Goal: Task Accomplishment & Management: Complete application form

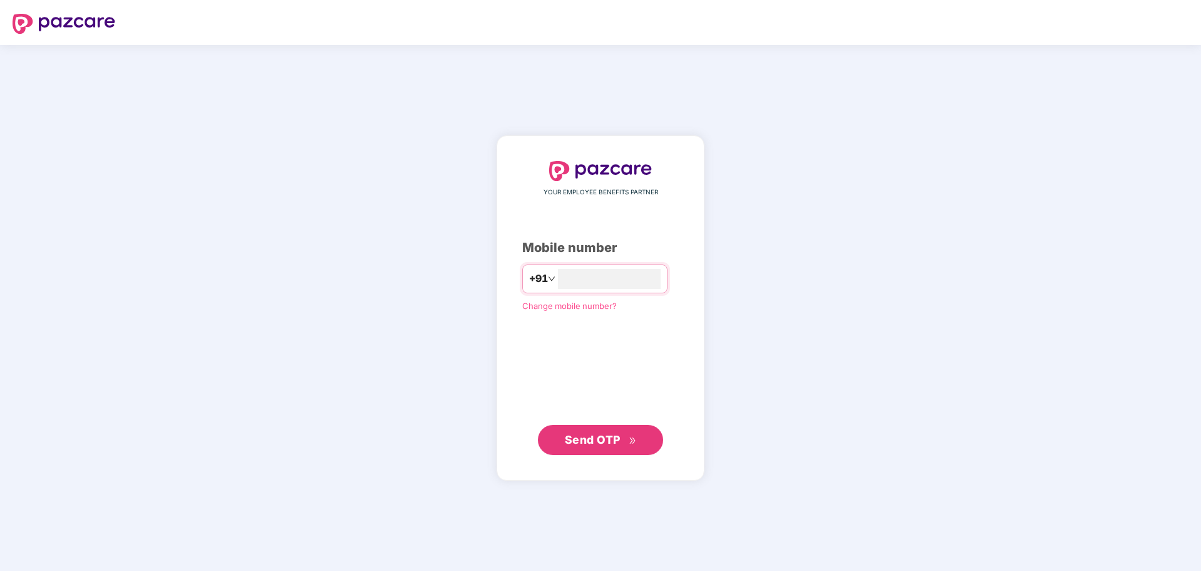
type input "**********"
click at [593, 443] on span "Send OTP" at bounding box center [593, 439] width 56 height 13
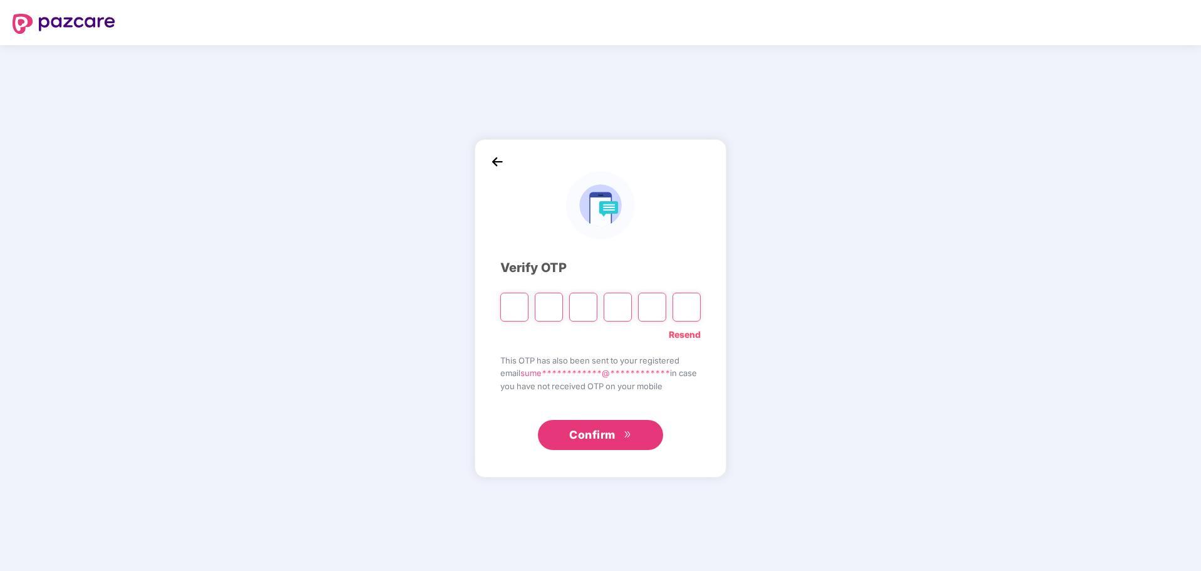
type input "*"
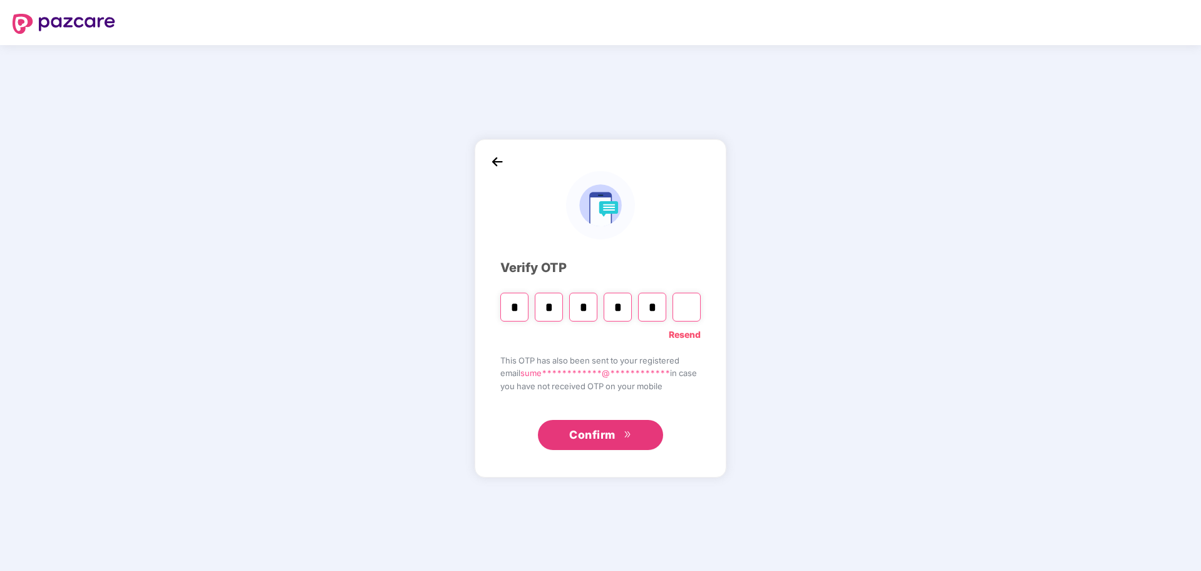
type input "*"
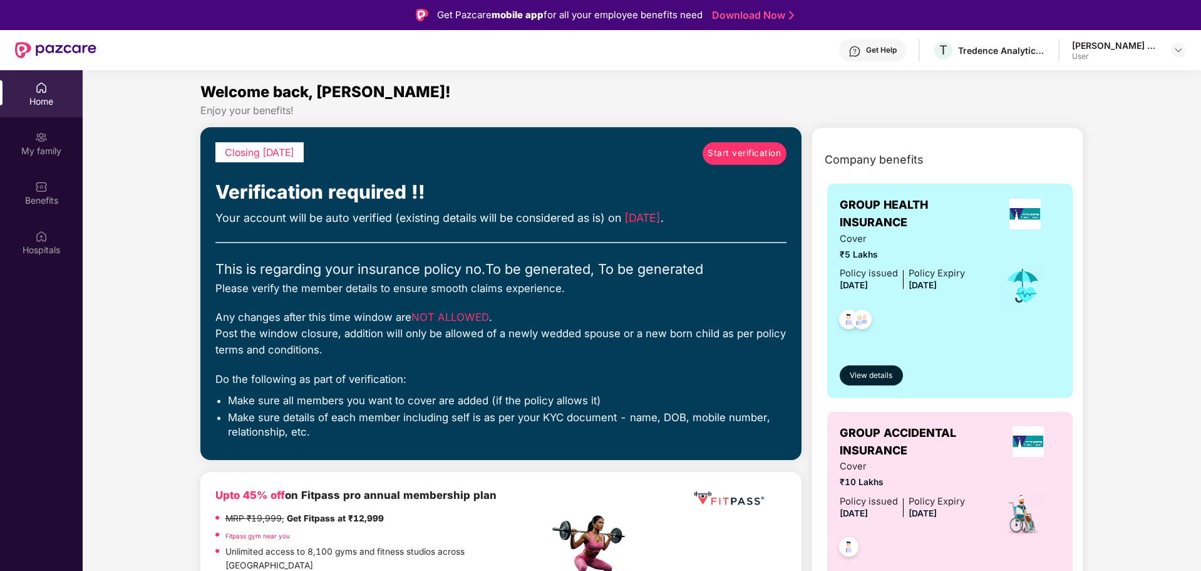
click at [739, 157] on span "Start verification" at bounding box center [744, 154] width 73 height 14
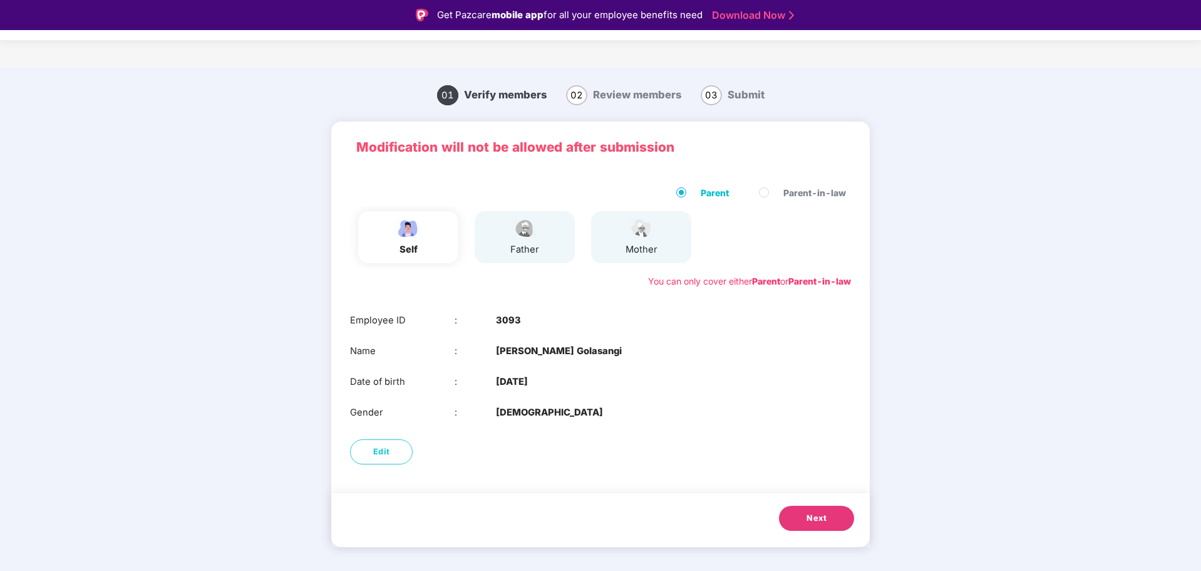
click at [520, 258] on div "father" at bounding box center [525, 237] width 100 height 52
click at [803, 520] on button "Next" at bounding box center [816, 517] width 75 height 25
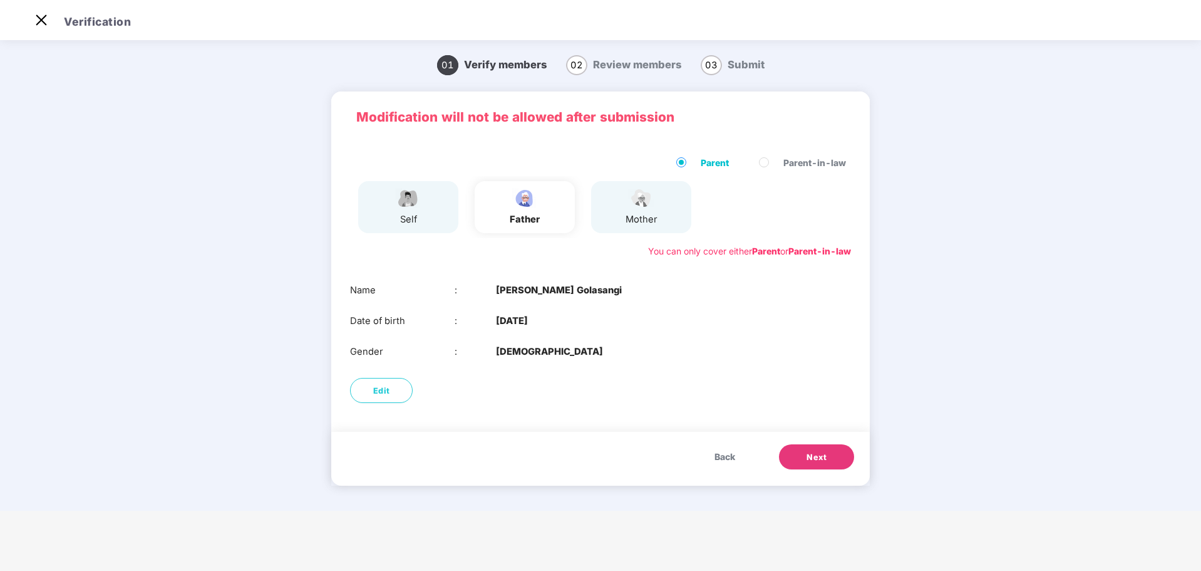
click at [788, 453] on button "Next" at bounding box center [816, 456] width 75 height 25
click at [721, 323] on div "Date of birth : 07 July 1982" at bounding box center [600, 321] width 501 height 14
click at [818, 454] on span "Next" at bounding box center [817, 457] width 20 height 13
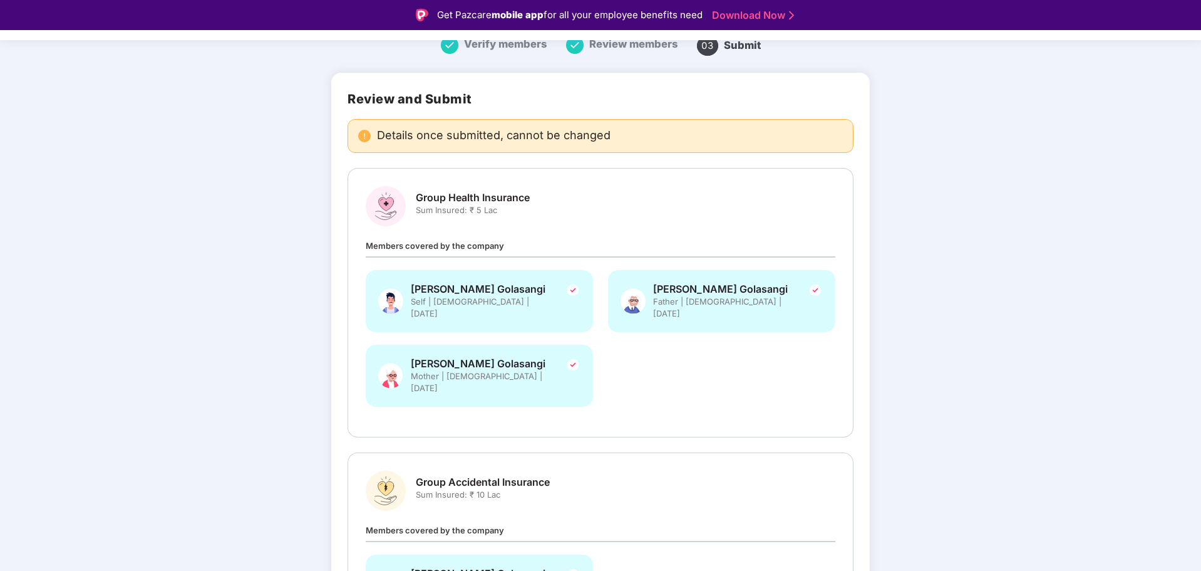
scroll to position [162, 0]
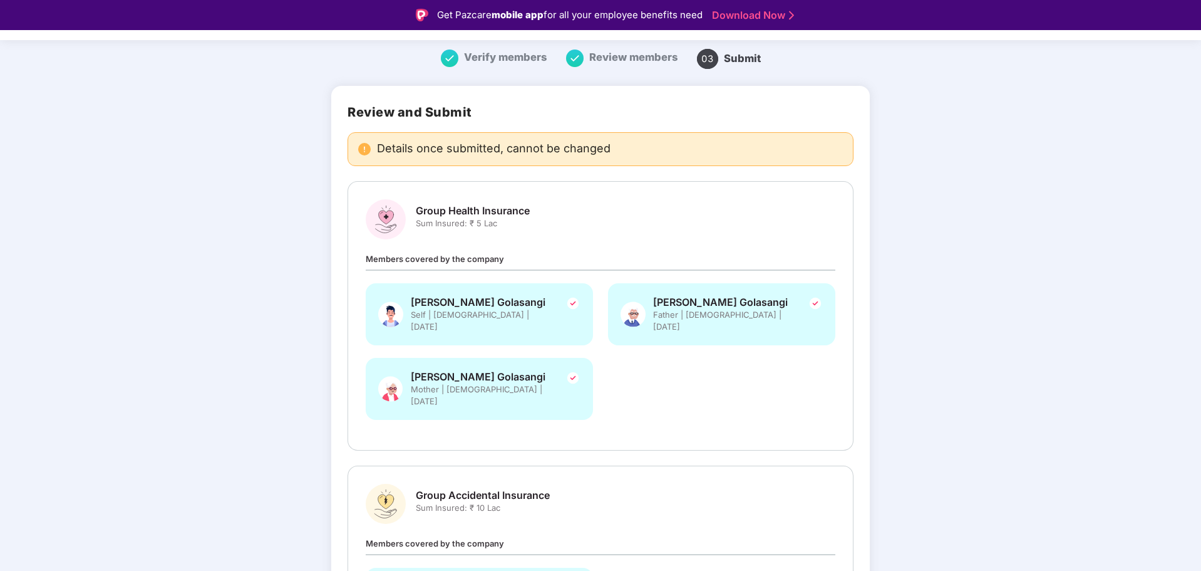
scroll to position [0, 0]
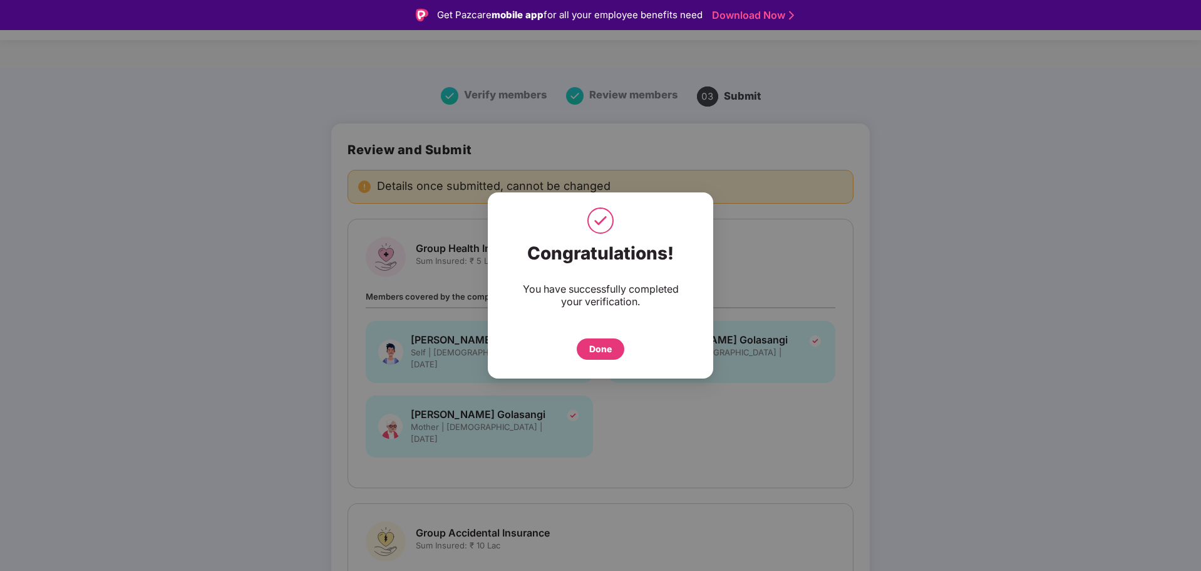
click at [607, 349] on div "Done" at bounding box center [600, 349] width 23 height 14
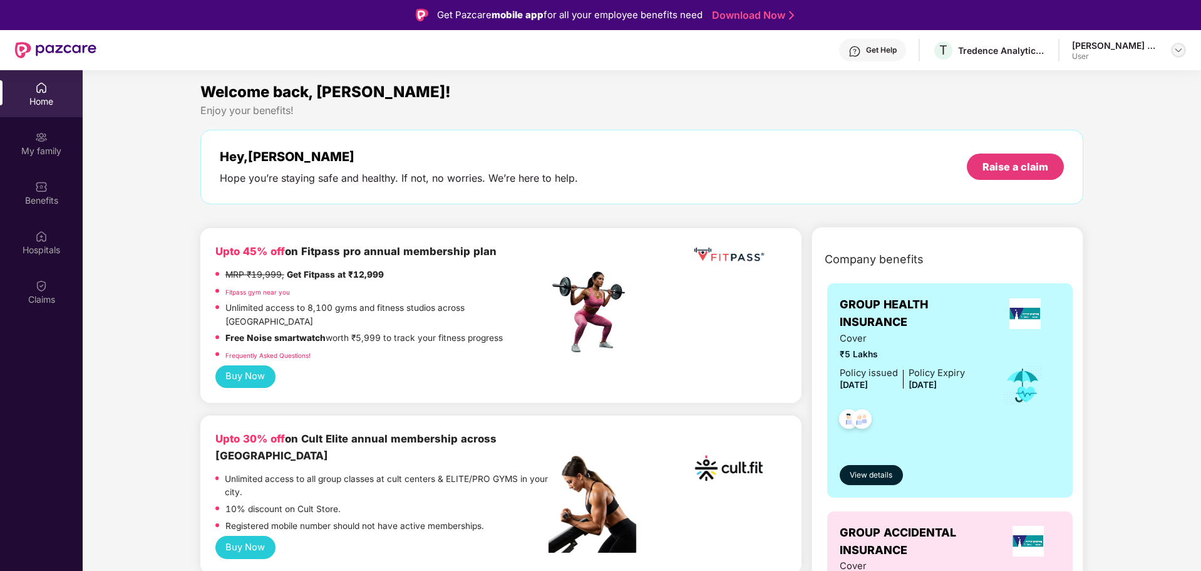
click at [1179, 51] on img at bounding box center [1179, 50] width 10 height 10
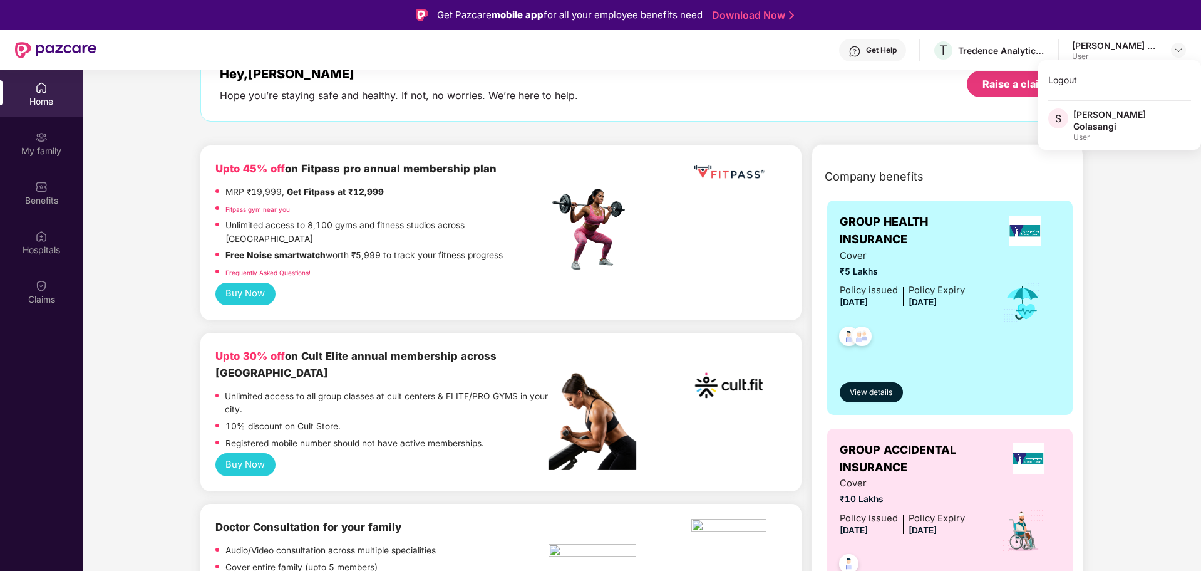
scroll to position [63, 0]
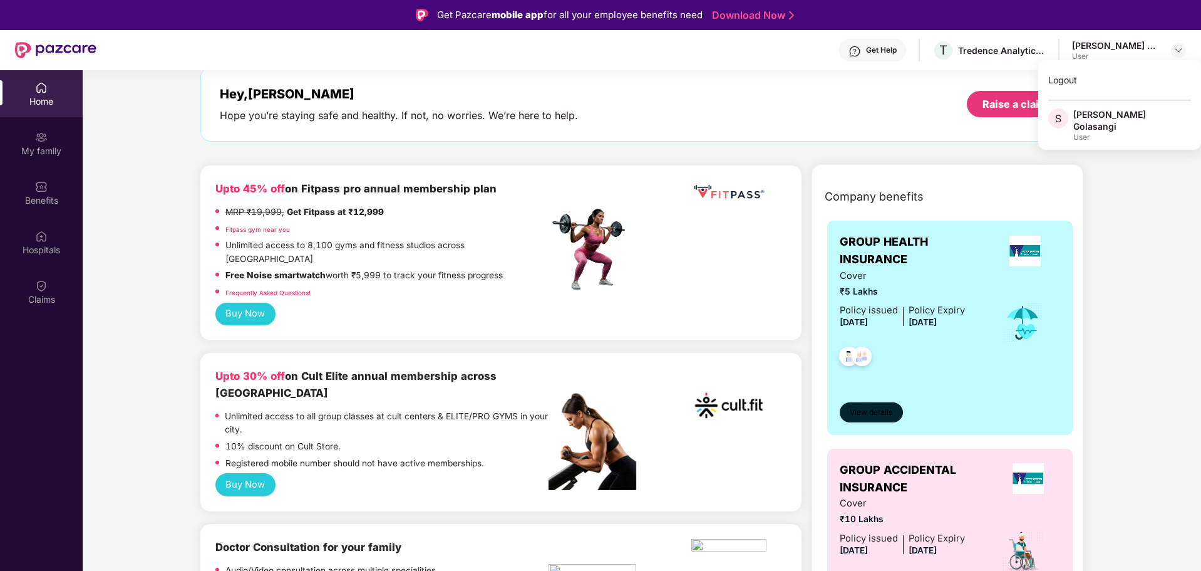
click at [870, 415] on span "View details" at bounding box center [871, 412] width 43 height 12
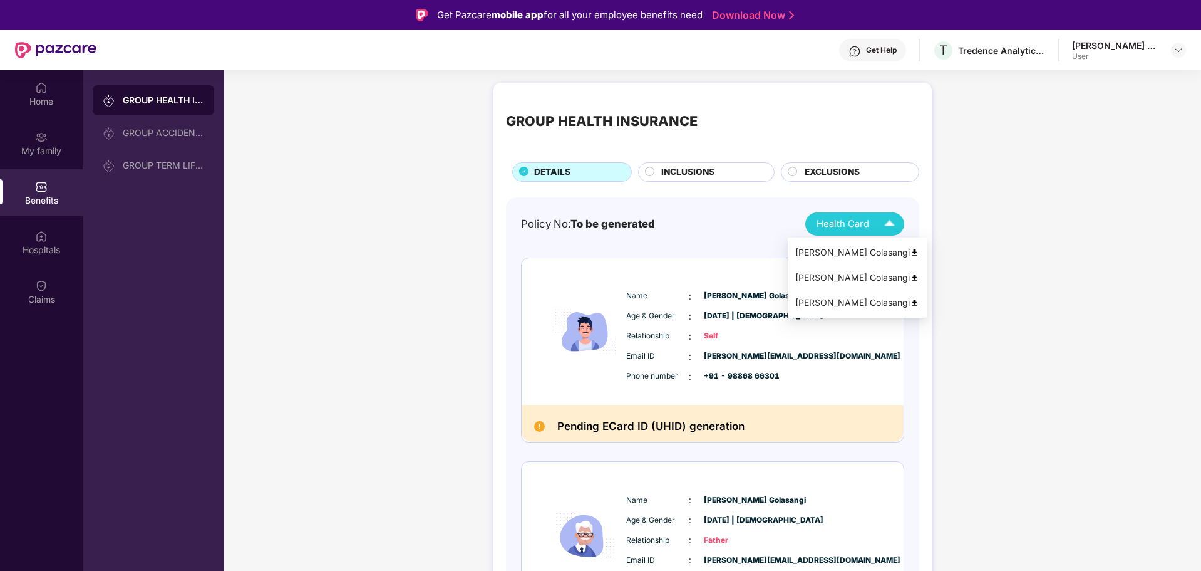
click at [860, 224] on span "Health Card" at bounding box center [843, 224] width 53 height 14
click at [910, 254] on img at bounding box center [914, 252] width 9 height 9
click at [899, 221] on img at bounding box center [890, 224] width 22 height 22
click at [910, 277] on div "Policy No: To be generated Health Card Name : [PERSON_NAME] Age & Gender : [DAT…" at bounding box center [712, 547] width 413 height 700
click at [887, 222] on img at bounding box center [890, 224] width 22 height 22
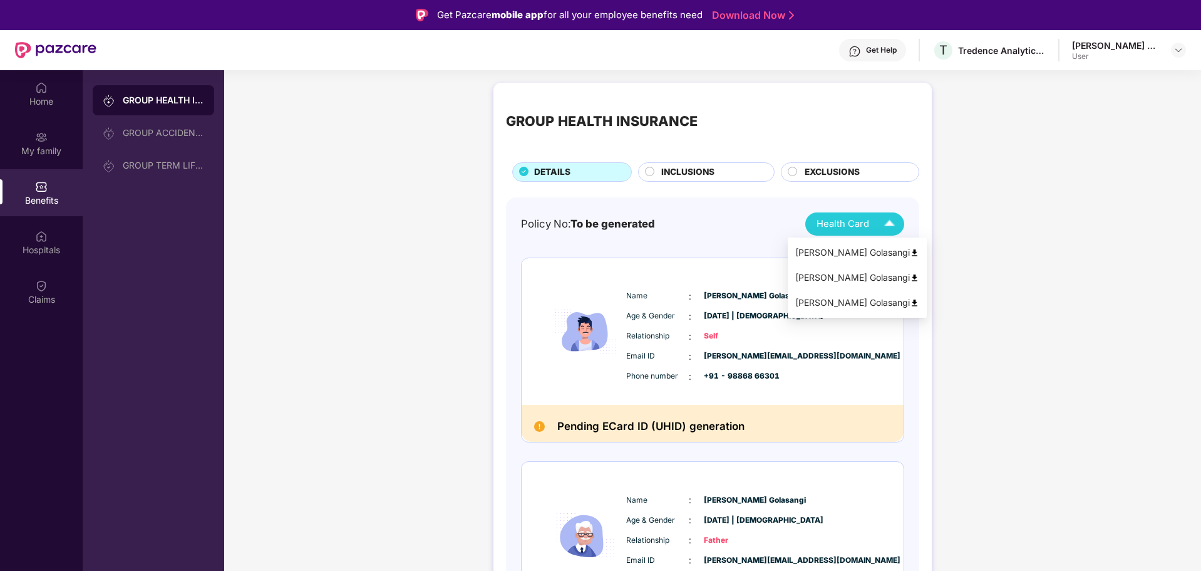
click at [910, 277] on img at bounding box center [914, 277] width 9 height 9
click at [882, 222] on img at bounding box center [890, 224] width 22 height 22
click at [910, 301] on img at bounding box center [914, 302] width 9 height 9
click at [632, 426] on h2 "Pending ECard ID (UHID) generation" at bounding box center [650, 426] width 187 height 18
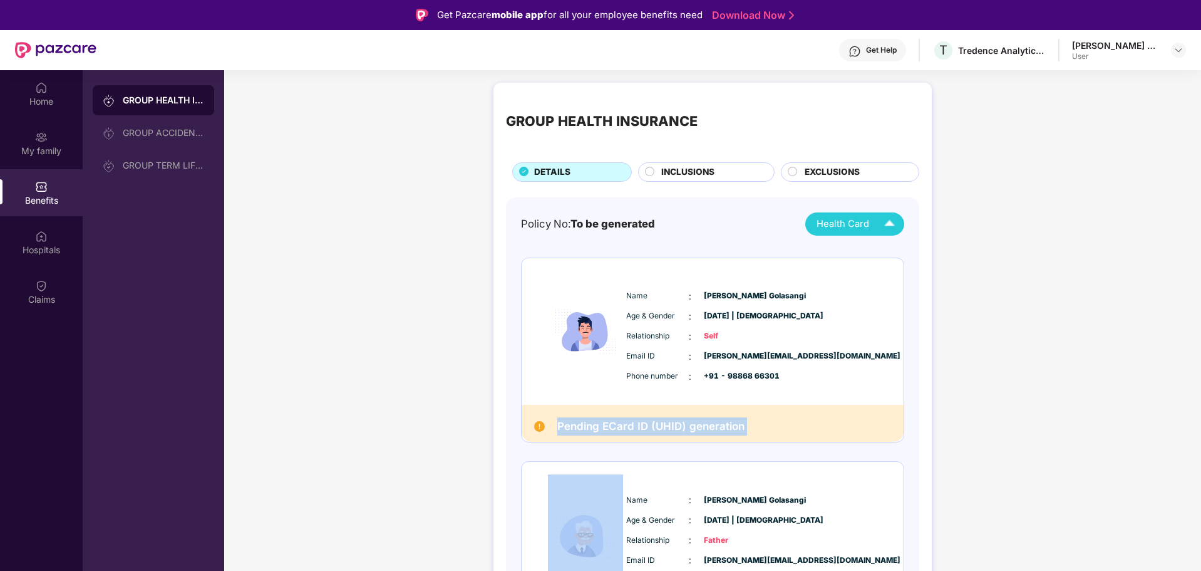
click at [632, 426] on h2 "Pending ECard ID (UHID) generation" at bounding box center [650, 426] width 187 height 18
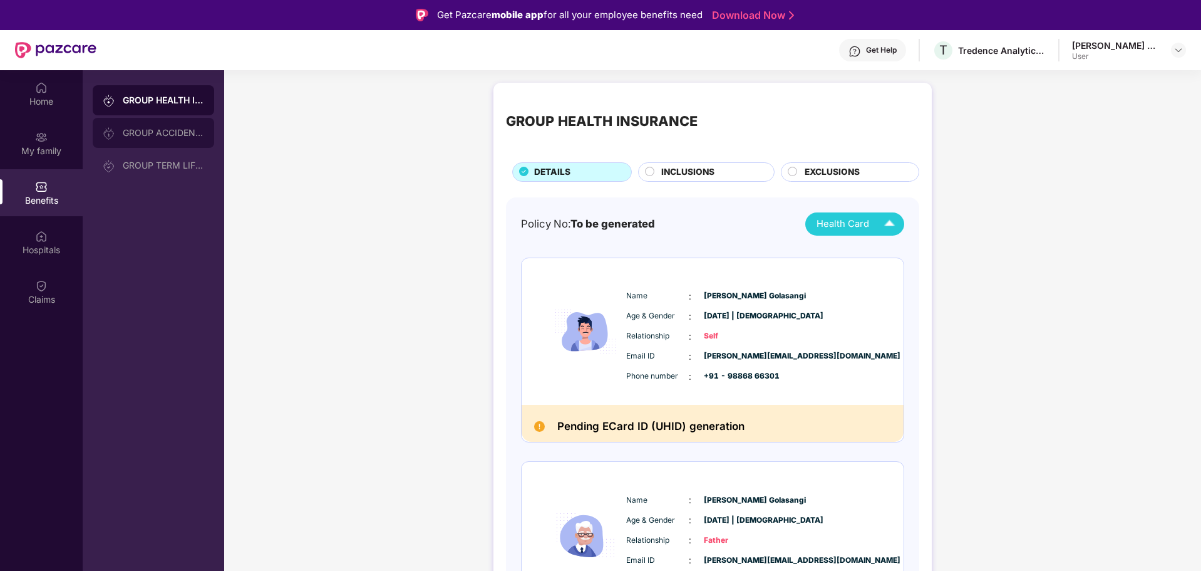
click at [150, 132] on div "GROUP ACCIDENTAL INSURANCE" at bounding box center [163, 133] width 81 height 10
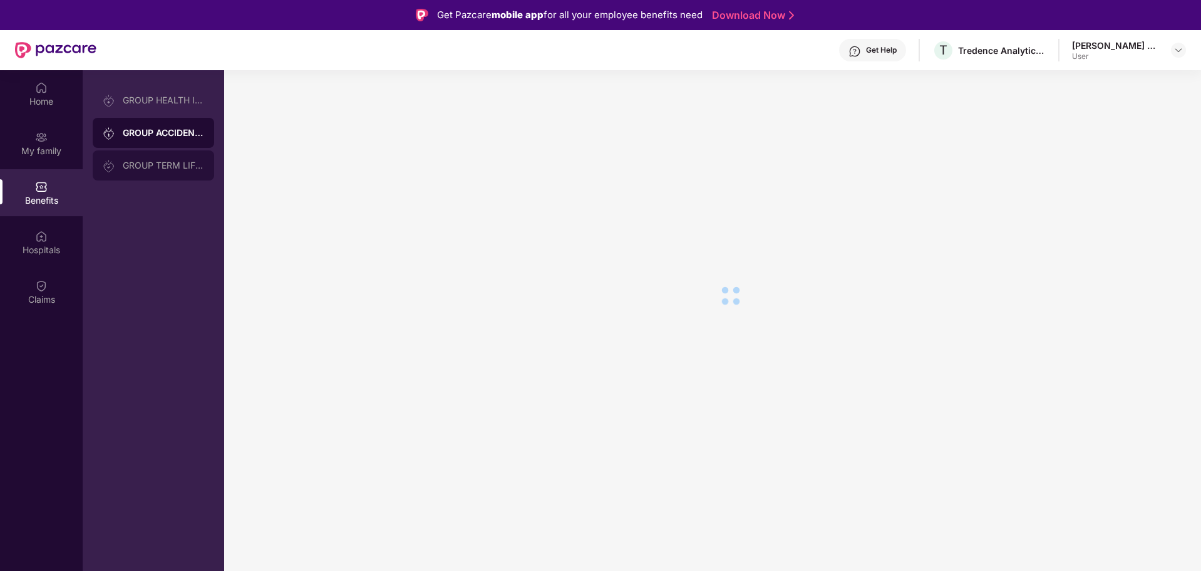
click at [154, 157] on div "GROUP TERM LIFE INSURANCE" at bounding box center [153, 165] width 121 height 30
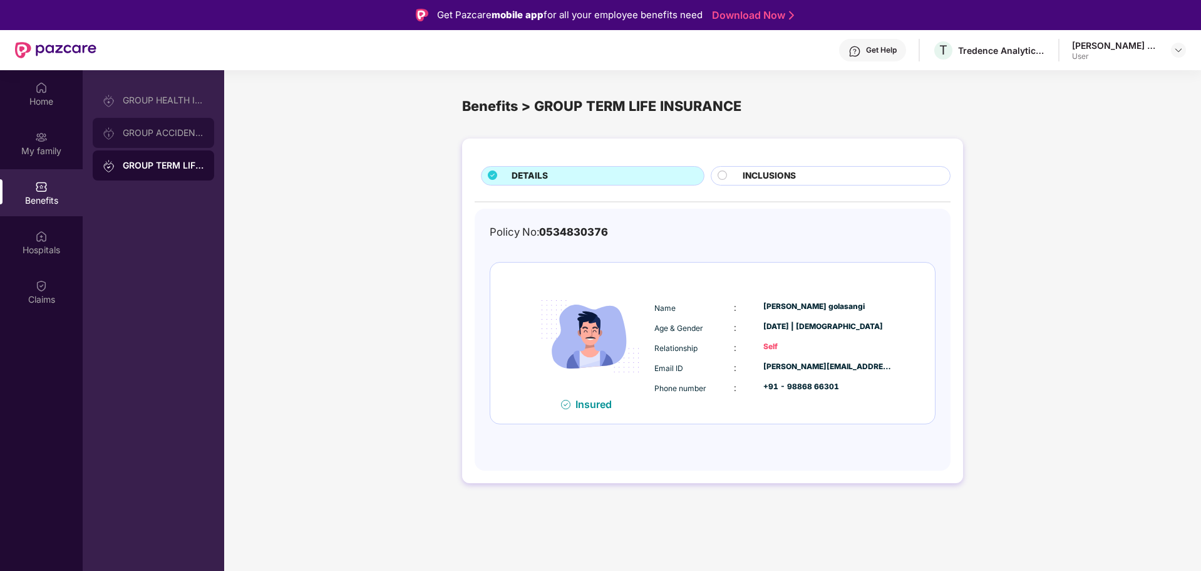
click at [147, 137] on div "GROUP ACCIDENTAL INSURANCE" at bounding box center [163, 133] width 81 height 10
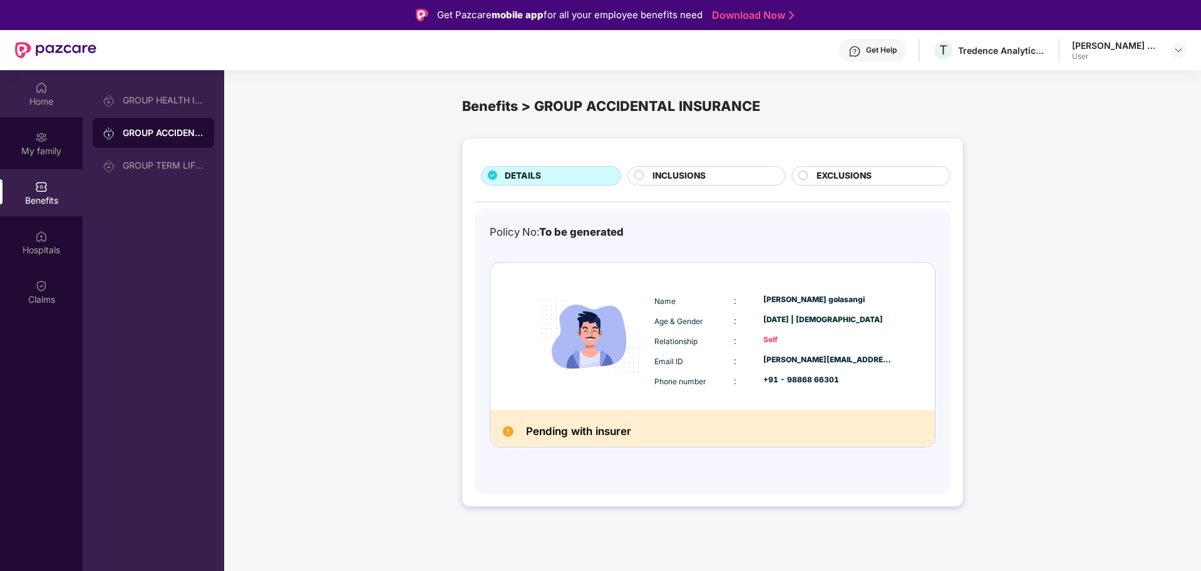
click at [26, 99] on div "Home" at bounding box center [41, 101] width 83 height 13
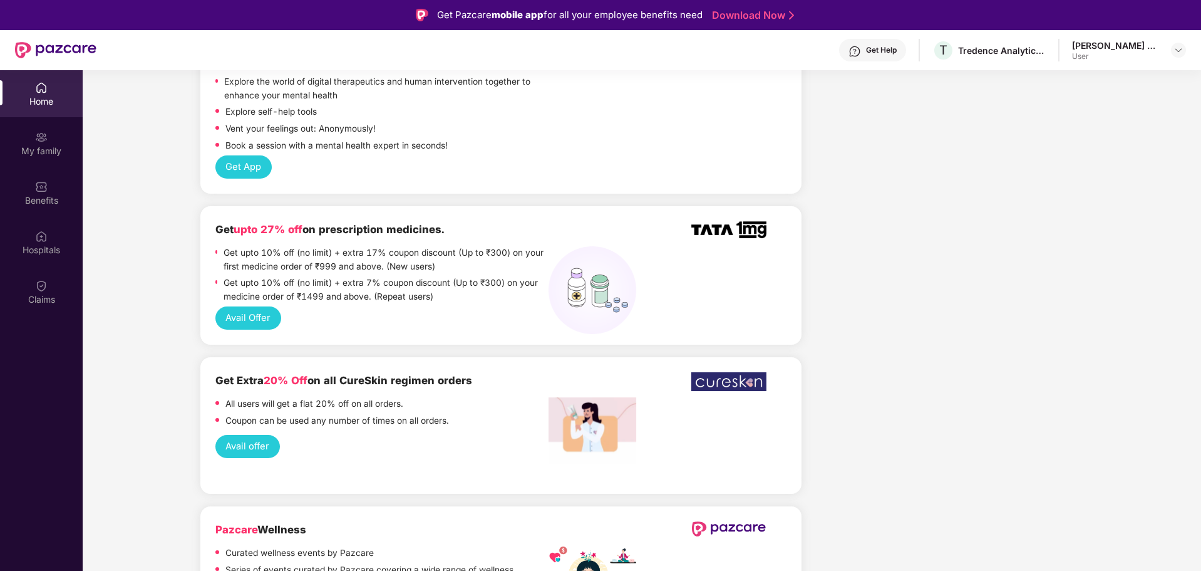
scroll to position [1190, 0]
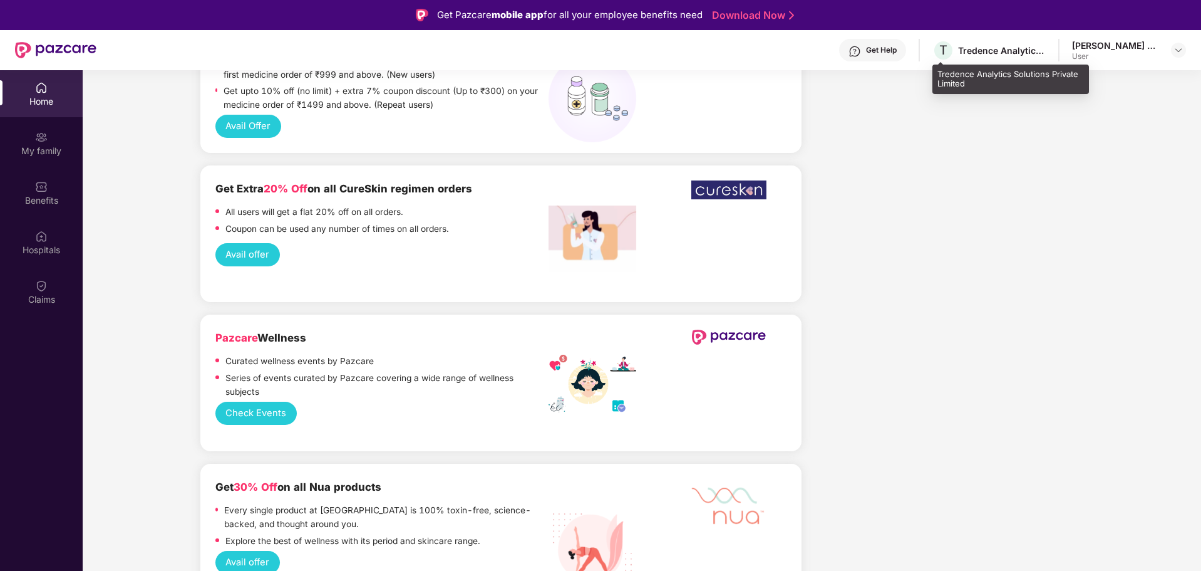
click at [983, 42] on div "T Tredence Analytics Solutions Private Limited" at bounding box center [989, 50] width 113 height 22
click at [976, 54] on div "Tredence Analytics Solutions Private Limited" at bounding box center [1002, 50] width 88 height 12
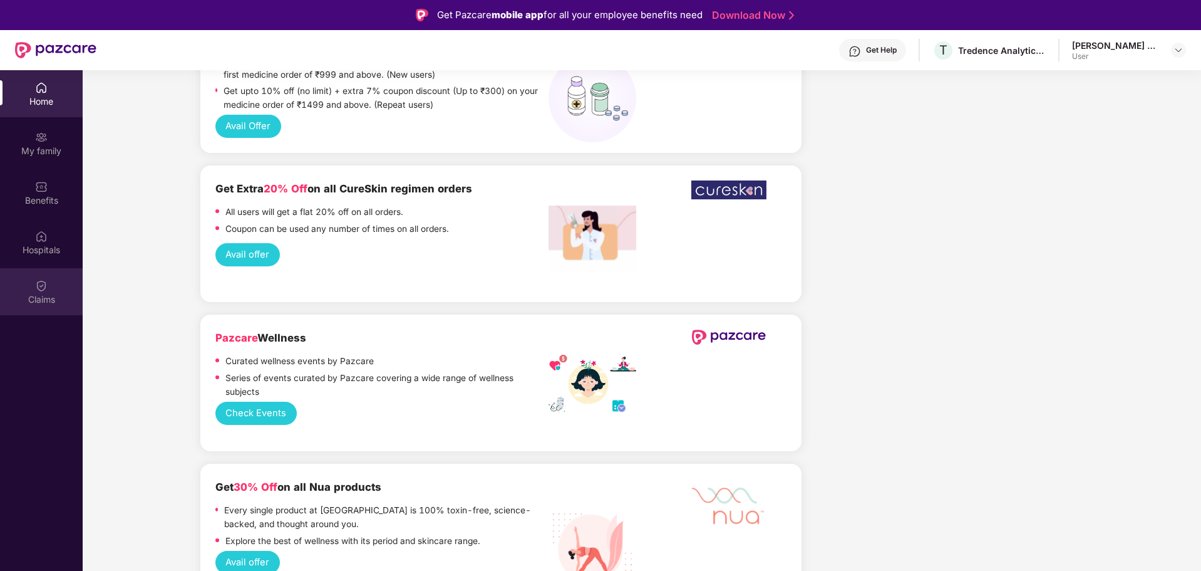
click at [38, 284] on img at bounding box center [41, 285] width 13 height 13
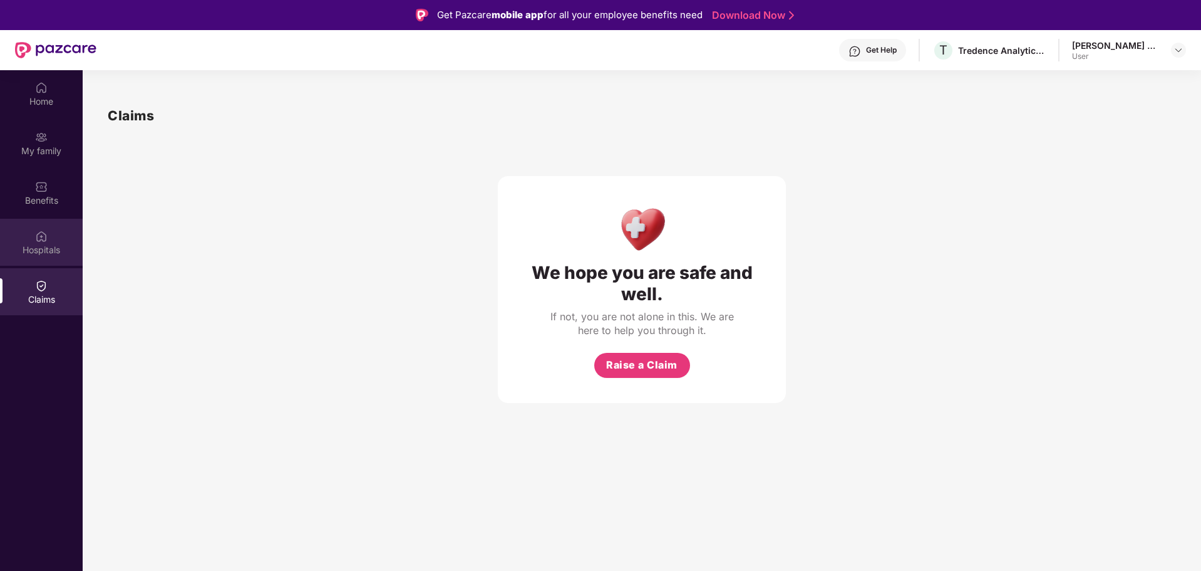
click at [39, 251] on div "Hospitals" at bounding box center [41, 250] width 83 height 13
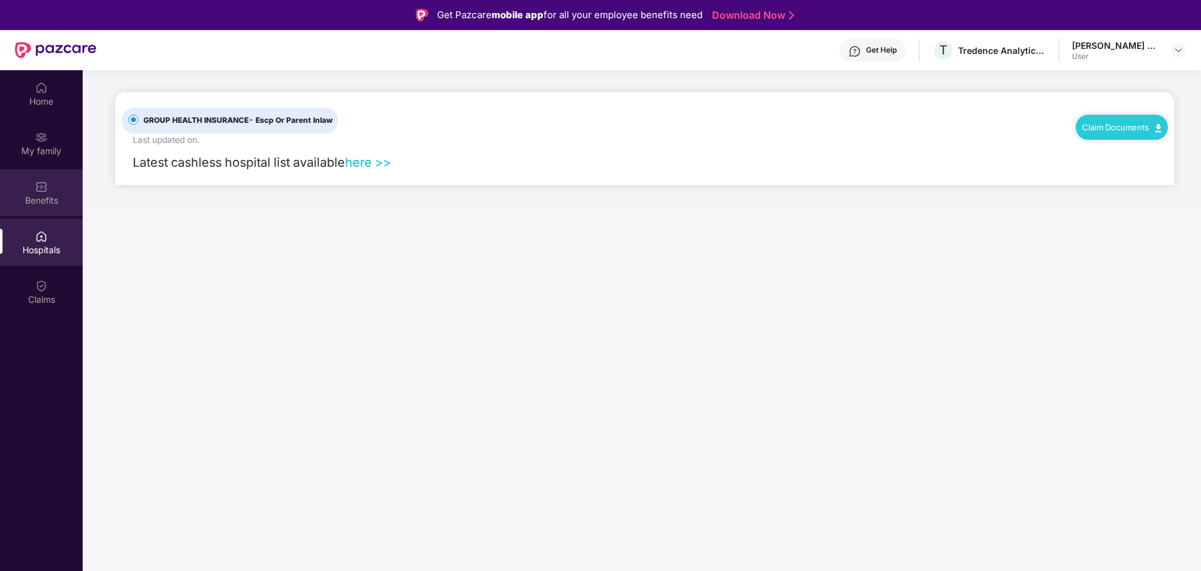
click at [55, 201] on div "Benefits" at bounding box center [41, 200] width 83 height 13
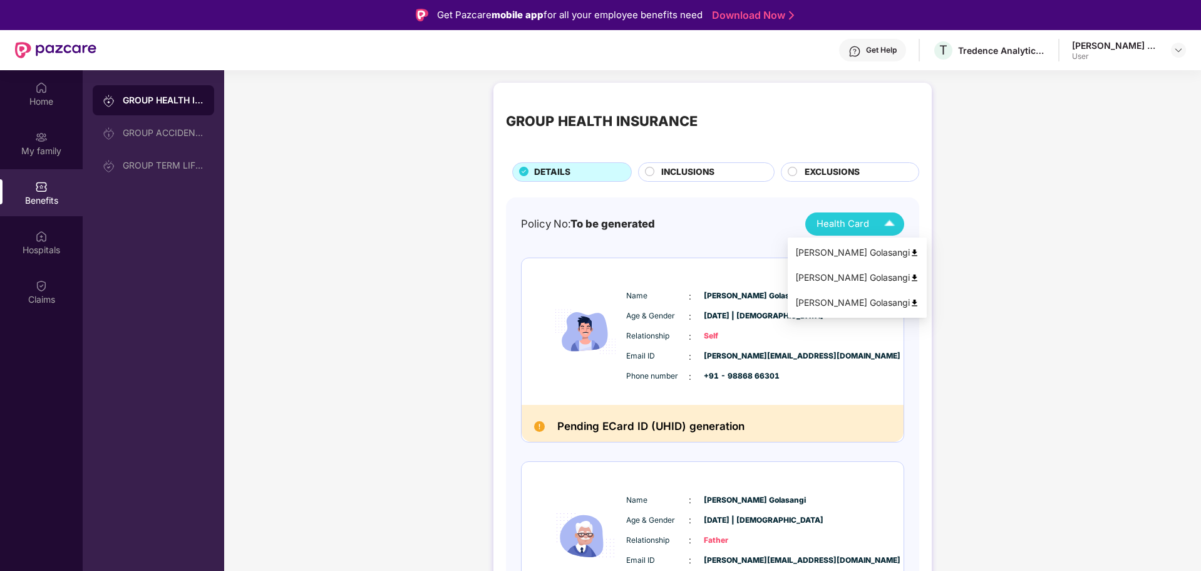
click at [868, 217] on span "Health Card" at bounding box center [843, 224] width 53 height 14
click at [992, 237] on div "GROUP HEALTH INSURANCE DETAILS INCLUSIONS EXCLUSIONS Policy No: To be generated…" at bounding box center [712, 502] width 977 height 852
click at [399, 279] on div "GROUP HEALTH INSURANCE DETAILS INCLUSIONS EXCLUSIONS Policy No: To be generated…" at bounding box center [712, 502] width 977 height 852
